Goal: Task Accomplishment & Management: Complete application form

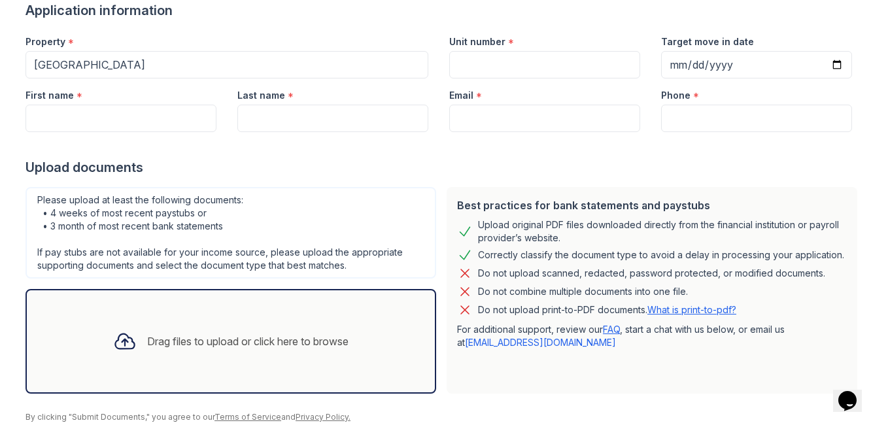
scroll to position [112, 0]
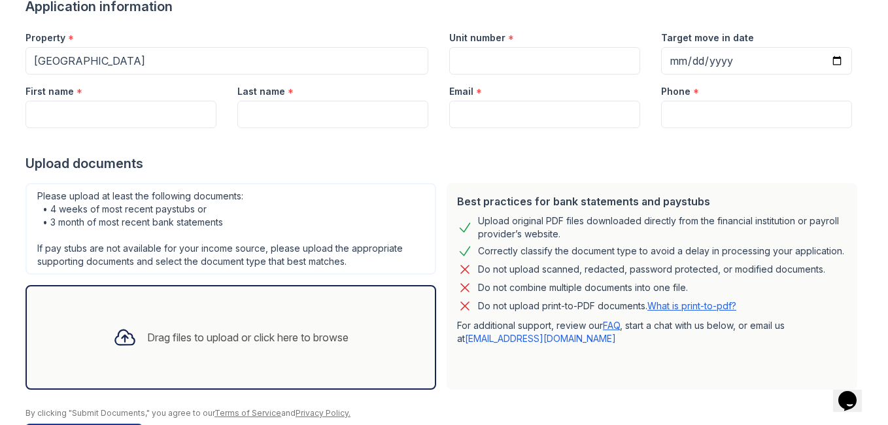
click at [259, 343] on div "Drag files to upload or click here to browse" at bounding box center [247, 338] width 201 height 16
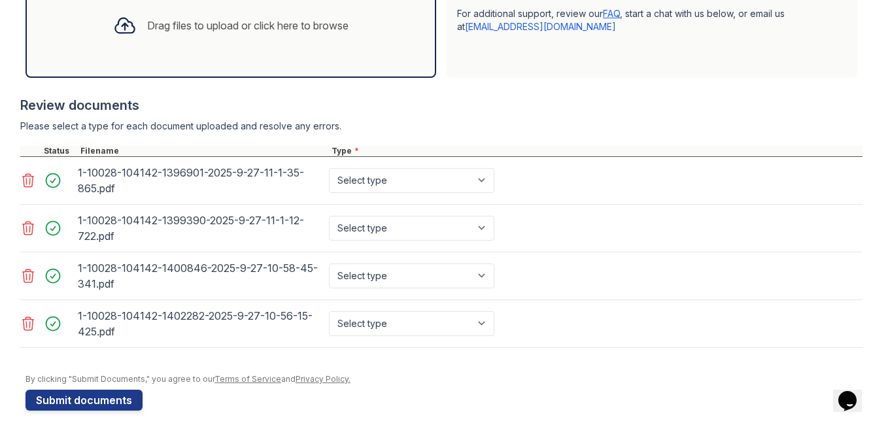
scroll to position [436, 0]
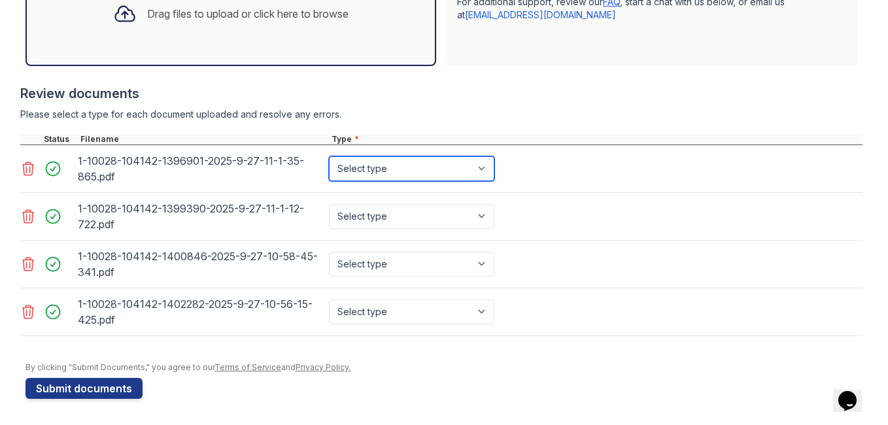
click at [483, 173] on select "Select type Paystub Bank Statement Offer Letter Tax Documents Benefit Award Let…" at bounding box center [411, 168] width 165 height 25
select select "paystub"
click at [329, 156] on select "Select type Paystub Bank Statement Offer Letter Tax Documents Benefit Award Let…" at bounding box center [411, 168] width 165 height 25
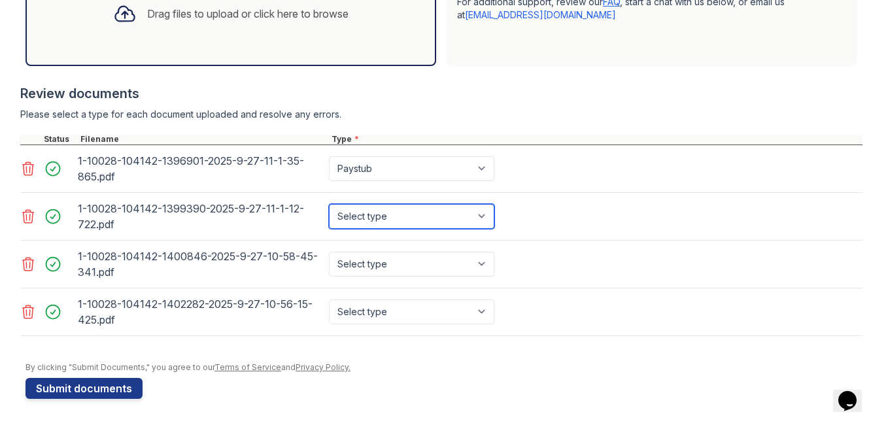
click at [475, 205] on select "Select type Paystub Bank Statement Offer Letter Tax Documents Benefit Award Let…" at bounding box center [411, 216] width 165 height 25
select select "paystub"
click at [329, 204] on select "Select type Paystub Bank Statement Offer Letter Tax Documents Benefit Award Let…" at bounding box center [411, 216] width 165 height 25
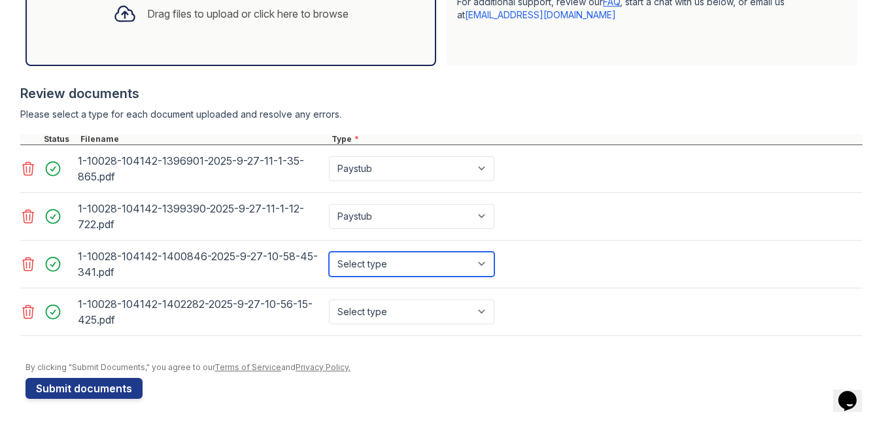
click at [485, 268] on select "Select type Paystub Bank Statement Offer Letter Tax Documents Benefit Award Let…" at bounding box center [411, 264] width 165 height 25
select select "paystub"
click at [329, 252] on select "Select type Paystub Bank Statement Offer Letter Tax Documents Benefit Award Let…" at bounding box center [411, 264] width 165 height 25
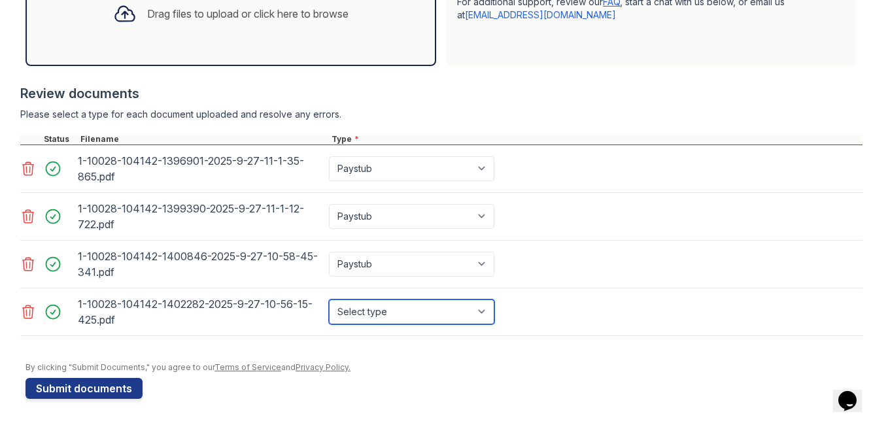
click at [483, 309] on select "Select type Paystub Bank Statement Offer Letter Tax Documents Benefit Award Let…" at bounding box center [411, 312] width 165 height 25
select select "paystub"
click at [329, 300] on select "Select type Paystub Bank Statement Offer Letter Tax Documents Benefit Award Let…" at bounding box center [411, 312] width 165 height 25
click at [107, 385] on button "Submit documents" at bounding box center [84, 388] width 117 height 21
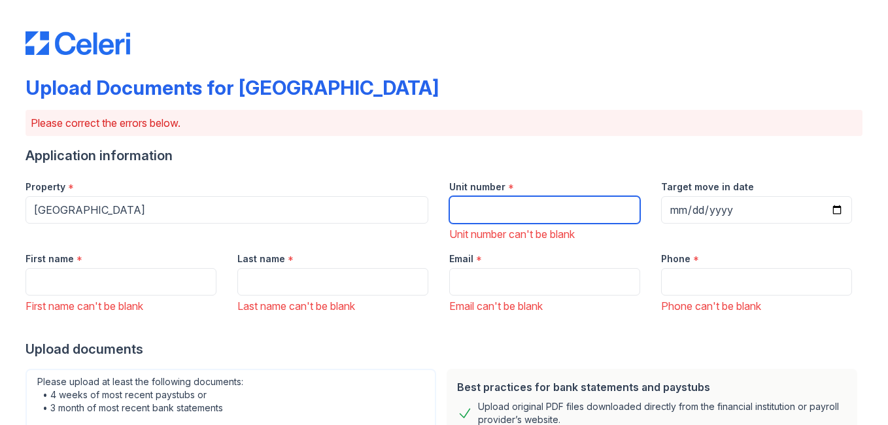
click at [460, 206] on input "Unit number" at bounding box center [544, 209] width 191 height 27
type input "301"
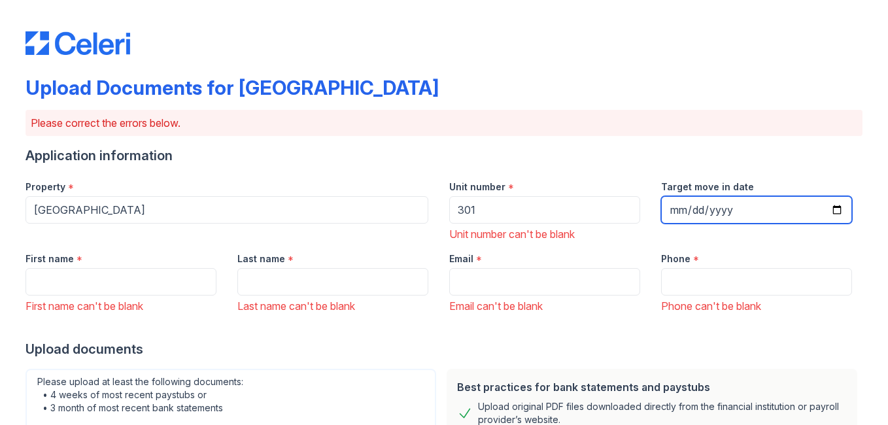
click at [664, 212] on input "Target move in date" at bounding box center [756, 209] width 191 height 27
type input "[DATE]"
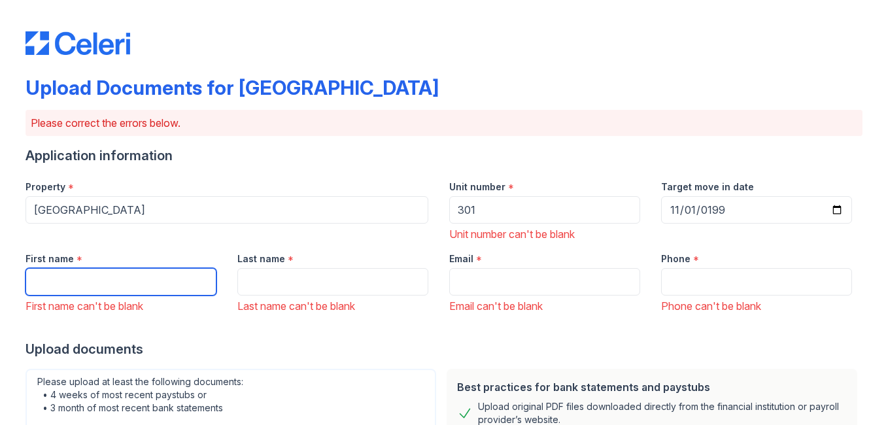
click at [181, 289] on input "First name" at bounding box center [121, 281] width 191 height 27
type input "[PERSON_NAME]"
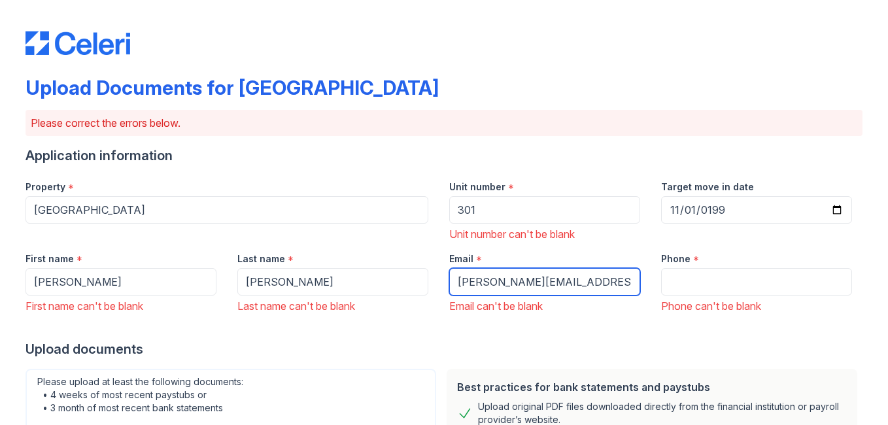
drag, startPoint x: 558, startPoint y: 283, endPoint x: 451, endPoint y: 296, distance: 107.4
click at [451, 296] on div "Email * [PERSON_NAME][EMAIL_ADDRESS][DOMAIN_NAME] Email can't be blank" at bounding box center [545, 278] width 212 height 72
type input "[EMAIL_ADDRESS][DOMAIN_NAME]"
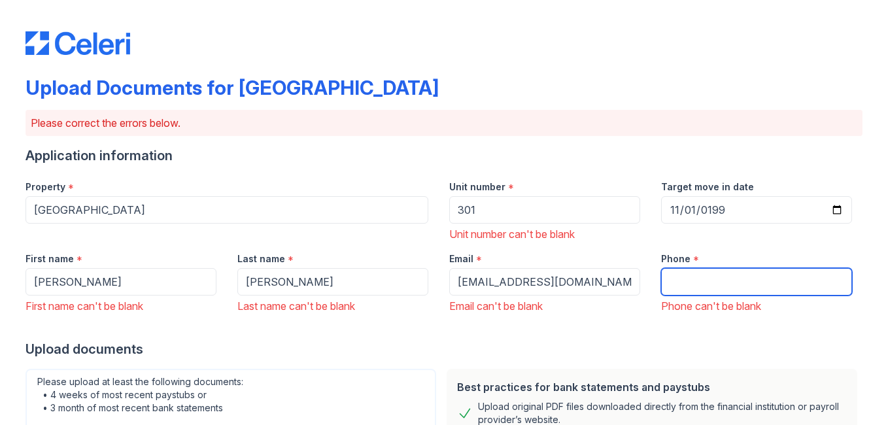
click at [689, 281] on input "Phone" at bounding box center [756, 281] width 191 height 27
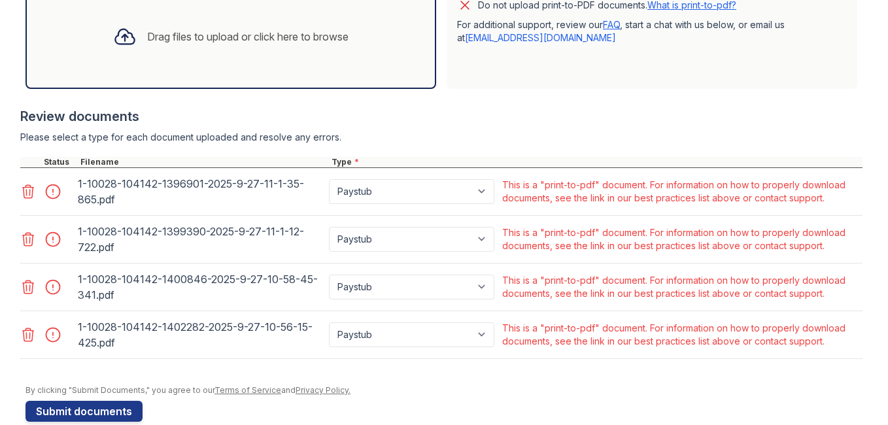
scroll to position [509, 0]
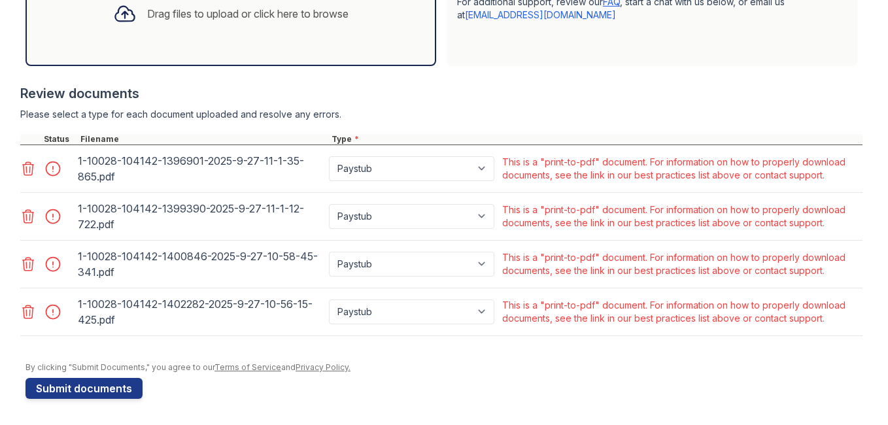
type input "5404463735"
click at [108, 383] on button "Submit documents" at bounding box center [84, 388] width 117 height 21
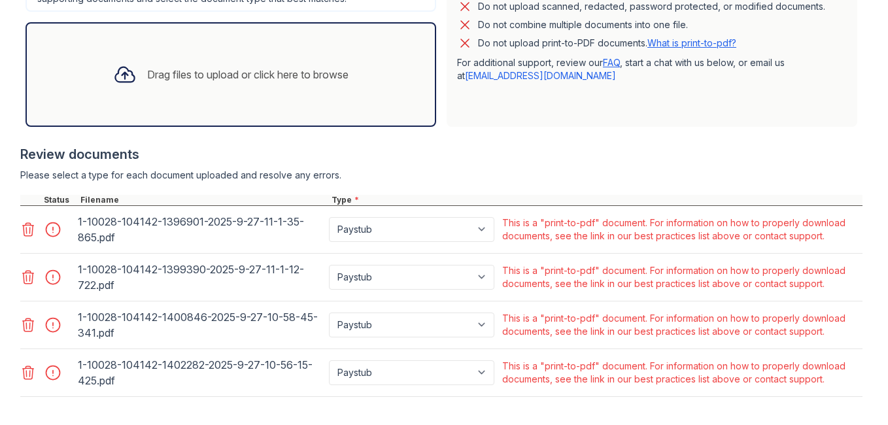
scroll to position [432, 0]
click at [24, 236] on icon at bounding box center [28, 228] width 16 height 16
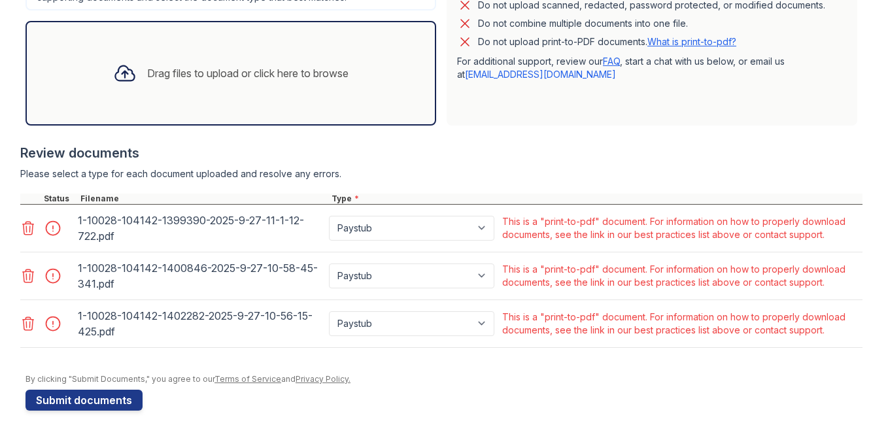
click at [24, 236] on icon at bounding box center [28, 228] width 16 height 16
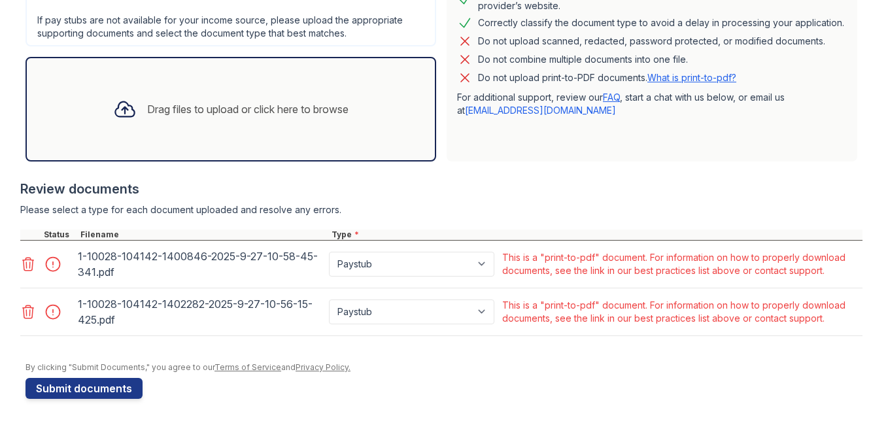
click at [24, 248] on div at bounding box center [47, 264] width 55 height 37
click at [23, 261] on icon at bounding box center [28, 264] width 16 height 16
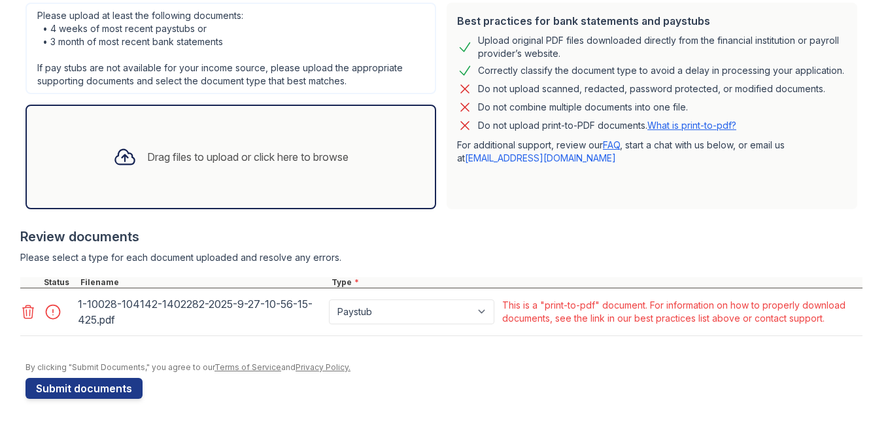
click at [23, 310] on icon at bounding box center [28, 311] width 11 height 13
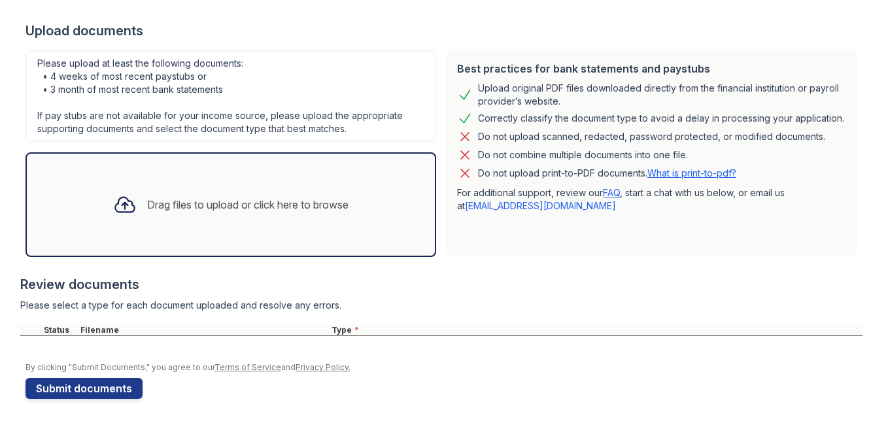
click at [258, 224] on div "Drag files to upload or click here to browse" at bounding box center [231, 204] width 256 height 44
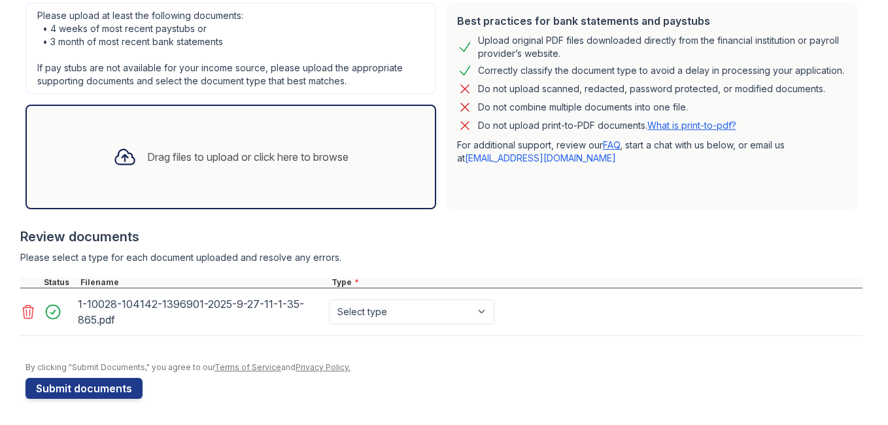
click at [295, 183] on div "Drag files to upload or click here to browse" at bounding box center [231, 157] width 411 height 105
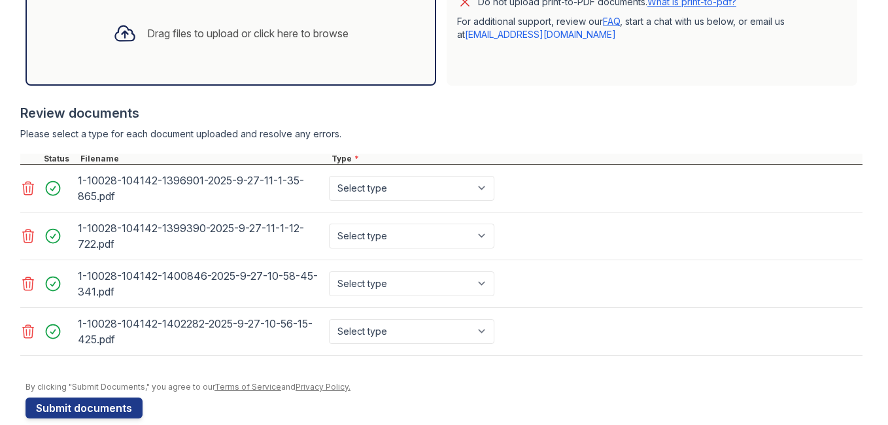
scroll to position [507, 0]
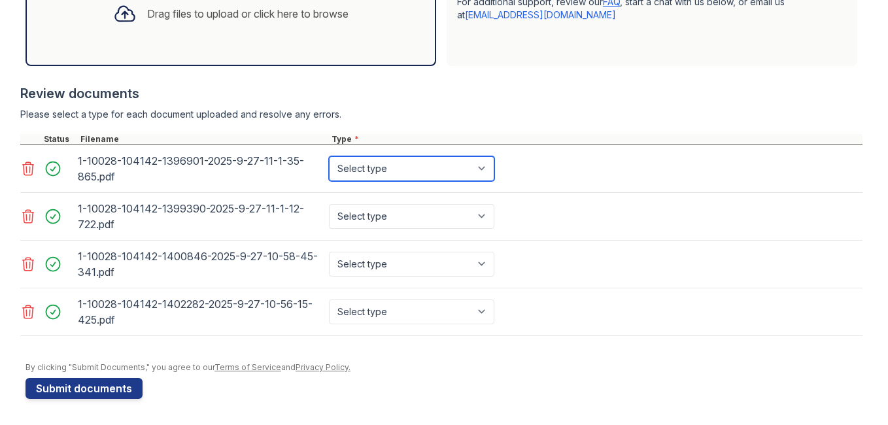
click at [397, 171] on select "Select type Paystub Bank Statement Offer Letter Tax Documents Benefit Award Let…" at bounding box center [411, 168] width 165 height 25
select select "paystub"
click at [329, 156] on select "Select type Paystub Bank Statement Offer Letter Tax Documents Benefit Award Let…" at bounding box center [411, 168] width 165 height 25
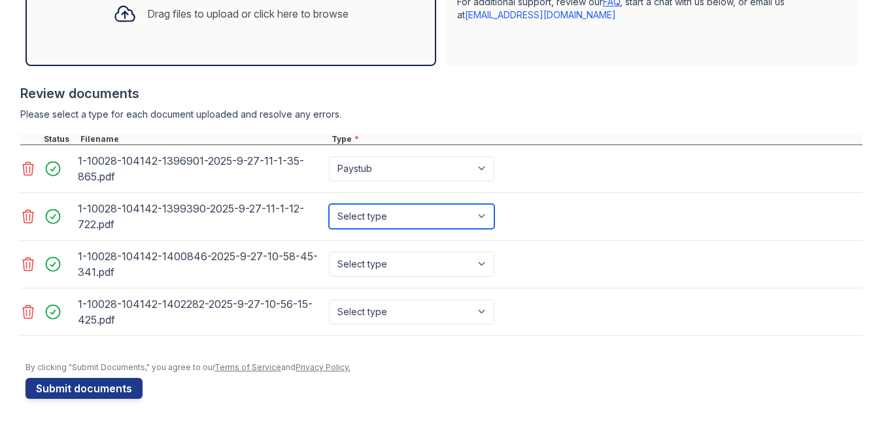
click at [398, 209] on select "Select type Paystub Bank Statement Offer Letter Tax Documents Benefit Award Let…" at bounding box center [411, 216] width 165 height 25
select select "paystub"
click at [329, 204] on select "Select type Paystub Bank Statement Offer Letter Tax Documents Benefit Award Let…" at bounding box center [411, 216] width 165 height 25
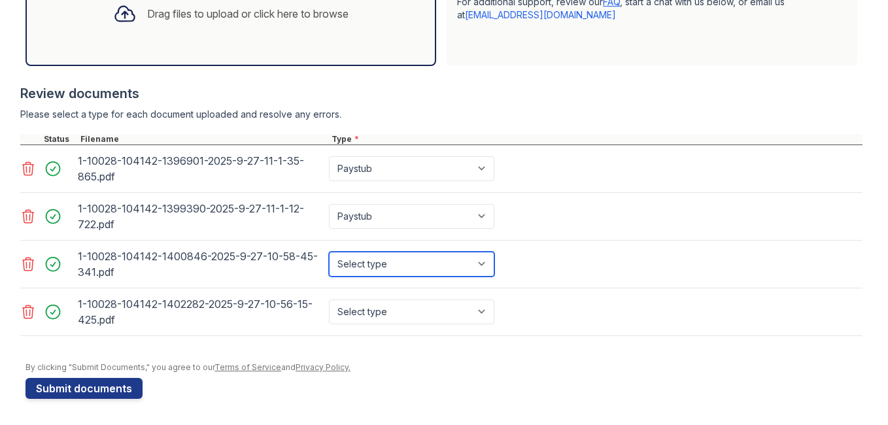
click at [376, 264] on select "Select type Paystub Bank Statement Offer Letter Tax Documents Benefit Award Let…" at bounding box center [411, 264] width 165 height 25
select select "paystub"
click at [329, 252] on select "Select type Paystub Bank Statement Offer Letter Tax Documents Benefit Award Let…" at bounding box center [411, 264] width 165 height 25
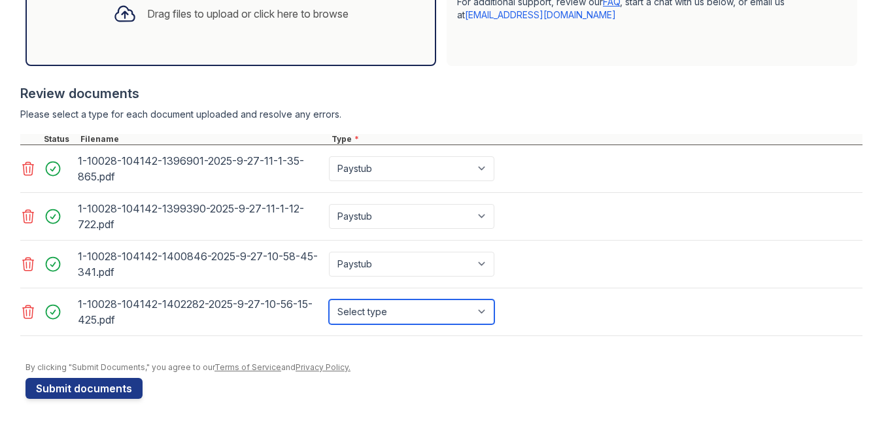
click at [365, 311] on select "Select type Paystub Bank Statement Offer Letter Tax Documents Benefit Award Let…" at bounding box center [411, 312] width 165 height 25
select select "paystub"
click at [329, 300] on select "Select type Paystub Bank Statement Offer Letter Tax Documents Benefit Award Let…" at bounding box center [411, 312] width 165 height 25
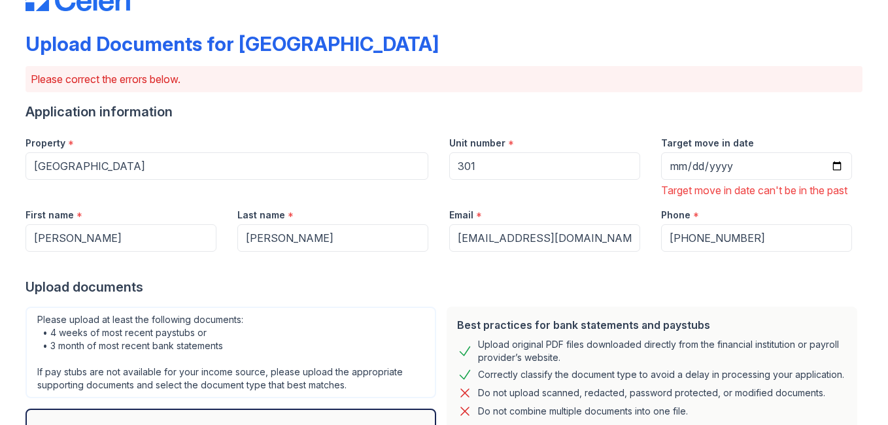
scroll to position [55, 0]
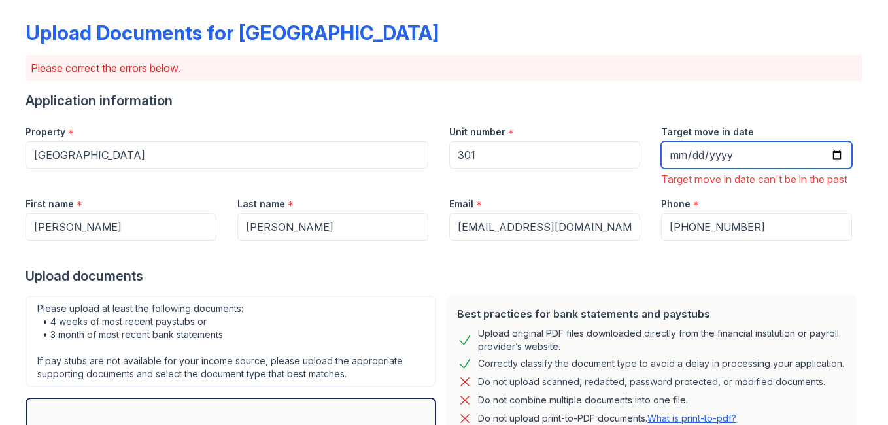
click at [711, 154] on input "[DATE]" at bounding box center [756, 154] width 191 height 27
click at [674, 156] on input "Target move in date" at bounding box center [756, 154] width 191 height 27
click at [831, 159] on input "Target move in date" at bounding box center [756, 154] width 191 height 27
type input "[DATE]"
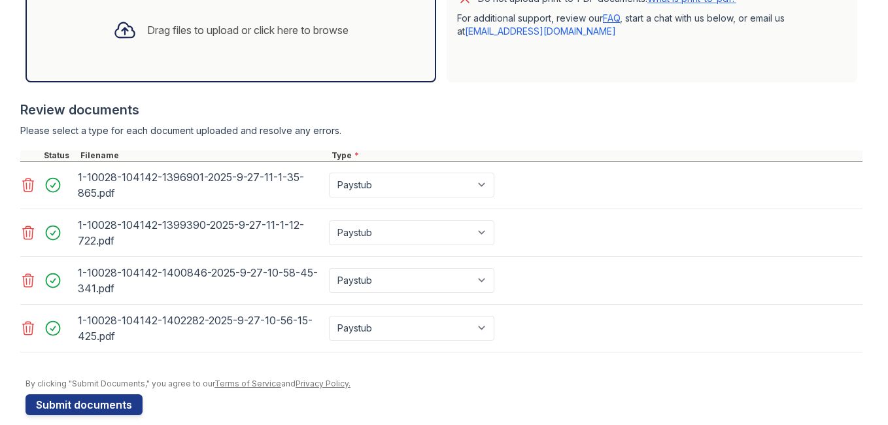
scroll to position [507, 0]
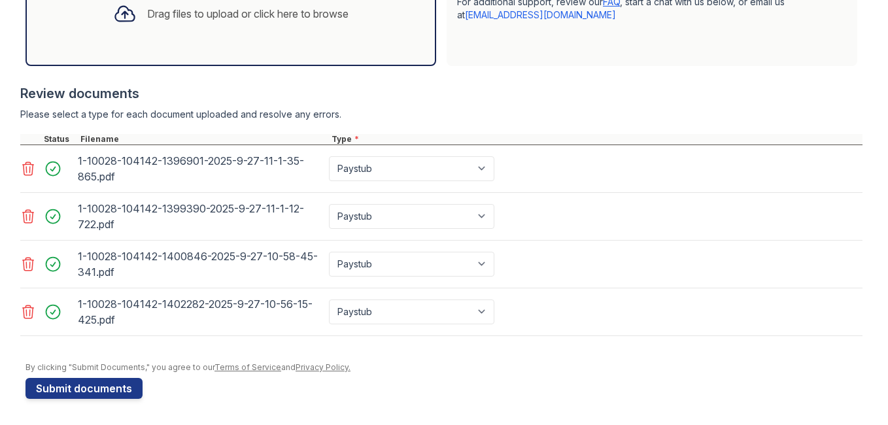
click at [111, 390] on button "Submit documents" at bounding box center [84, 388] width 117 height 21
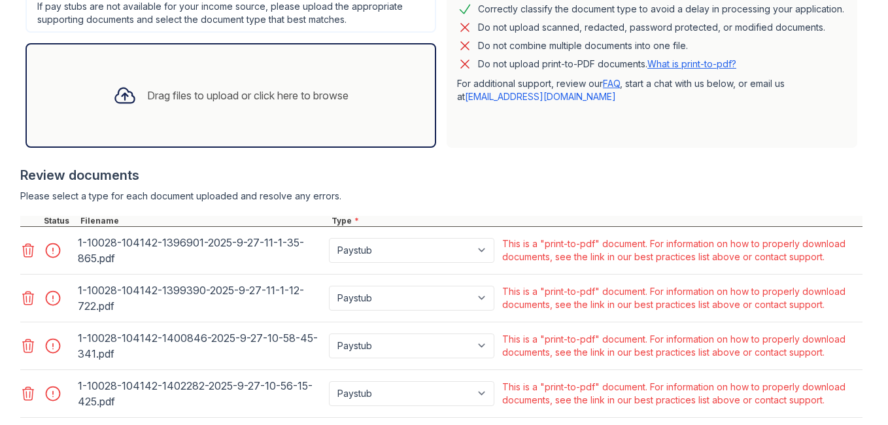
scroll to position [473, 0]
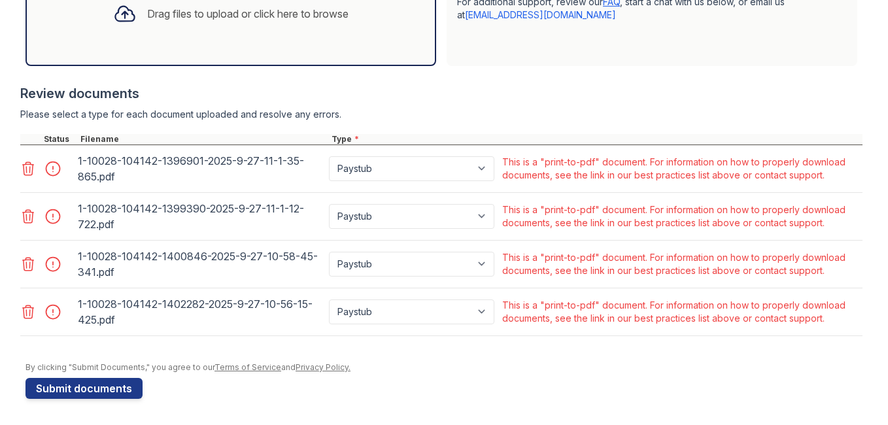
click at [28, 313] on icon at bounding box center [28, 312] width 16 height 16
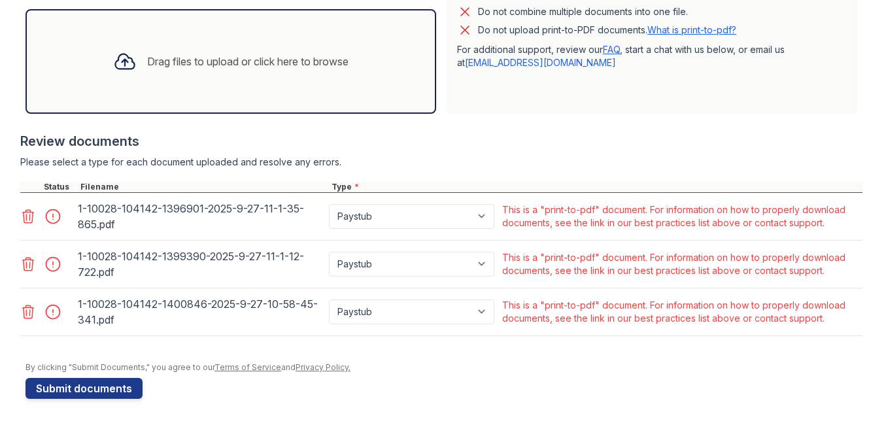
click at [27, 313] on icon at bounding box center [28, 311] width 11 height 13
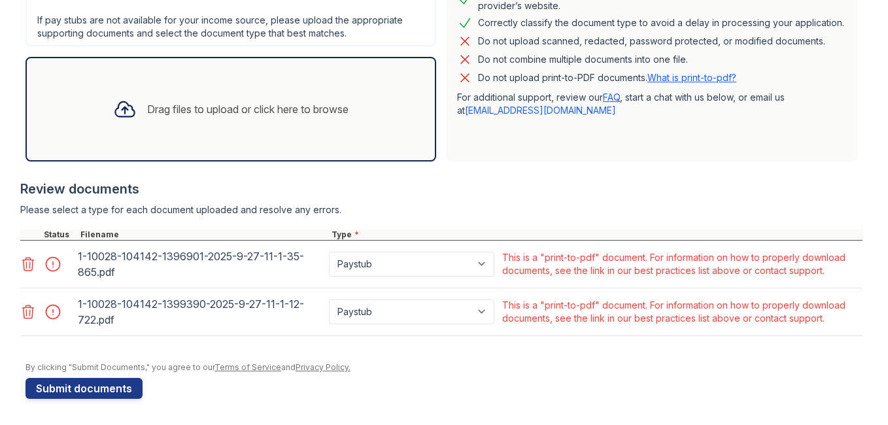
click at [24, 307] on icon at bounding box center [28, 311] width 11 height 13
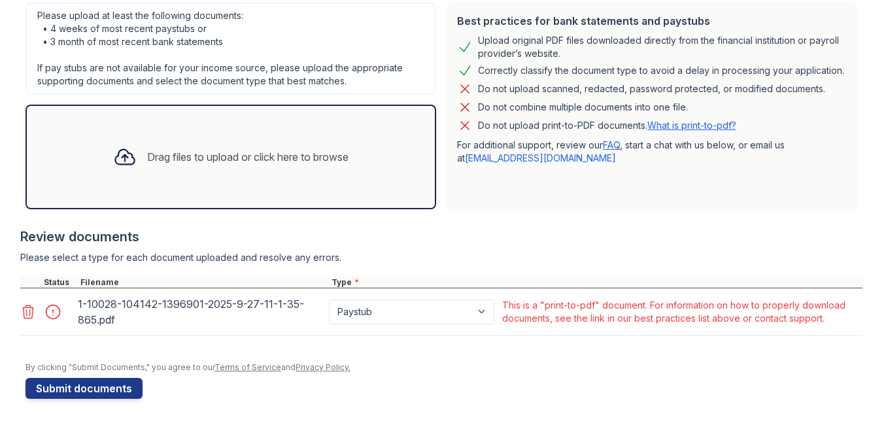
click at [24, 307] on icon at bounding box center [28, 311] width 11 height 13
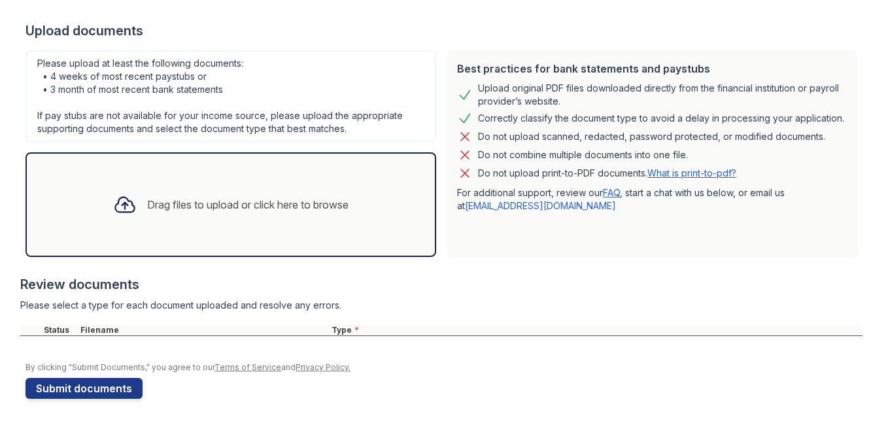
click at [250, 224] on div "Drag files to upload or click here to browse" at bounding box center [231, 204] width 256 height 44
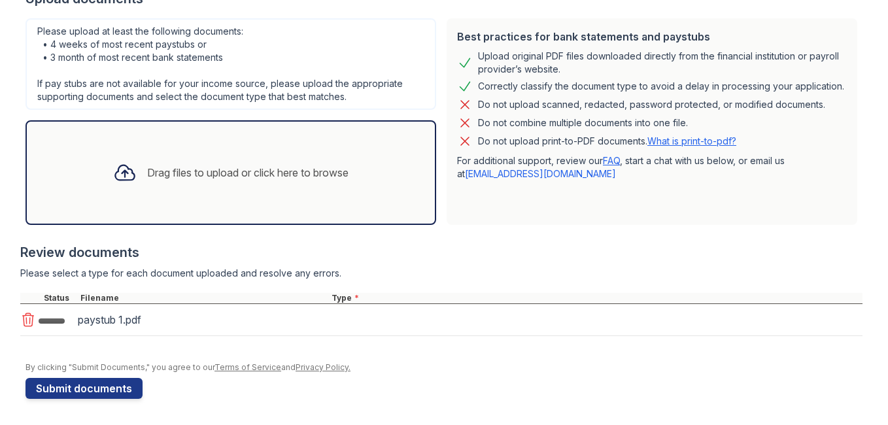
scroll to position [318, 0]
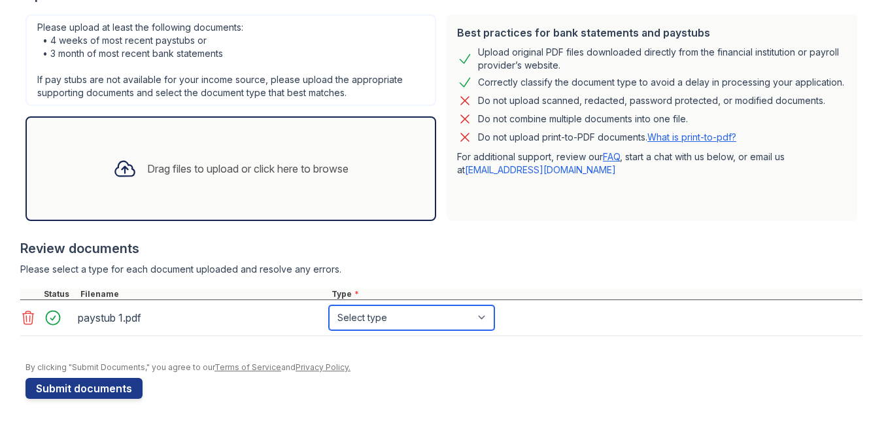
click at [395, 319] on select "Select type Paystub Bank Statement Offer Letter Tax Documents Benefit Award Let…" at bounding box center [411, 317] width 165 height 25
select select "paystub"
click at [329, 305] on select "Select type Paystub Bank Statement Offer Letter Tax Documents Benefit Award Let…" at bounding box center [411, 317] width 165 height 25
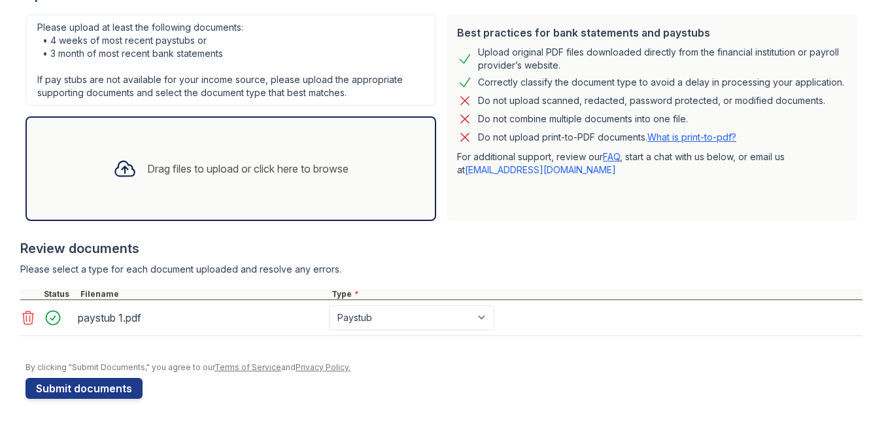
click at [113, 396] on button "Submit documents" at bounding box center [84, 388] width 117 height 21
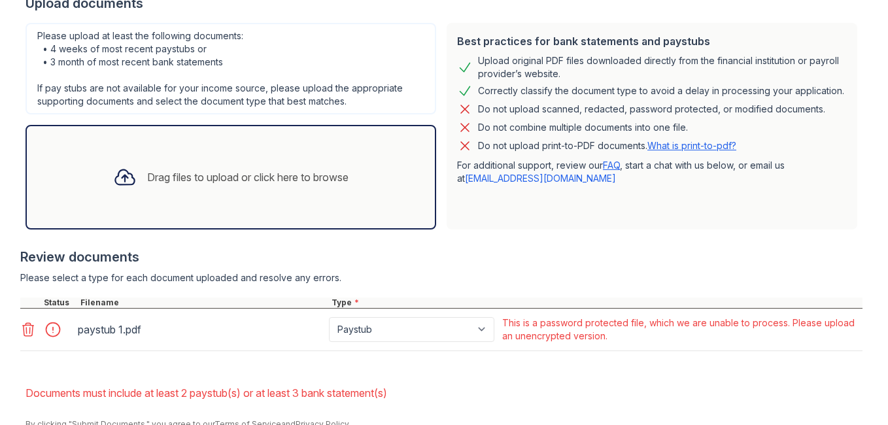
scroll to position [366, 0]
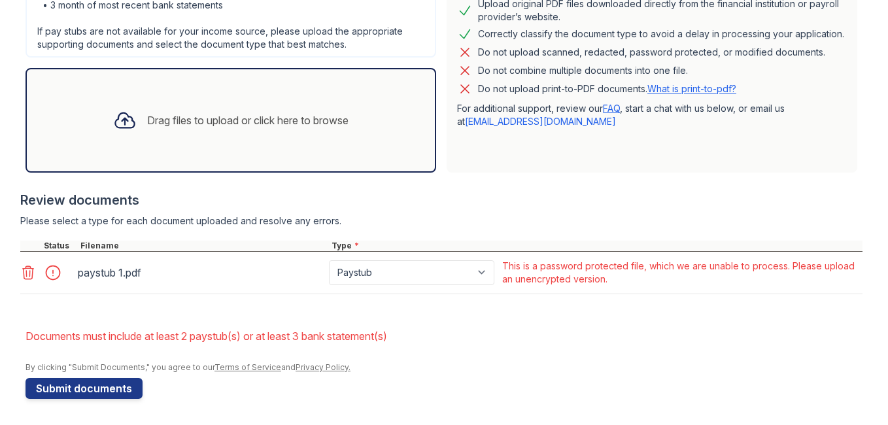
click at [23, 275] on icon at bounding box center [28, 273] width 16 height 16
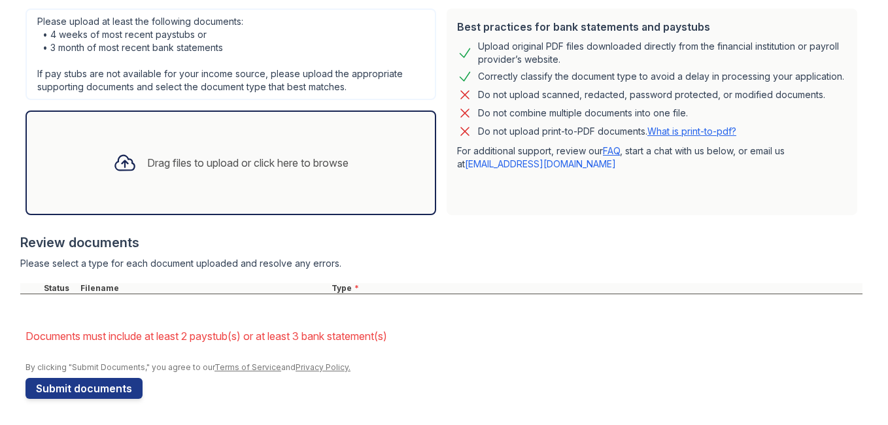
scroll to position [324, 0]
